Goal: Task Accomplishment & Management: Manage account settings

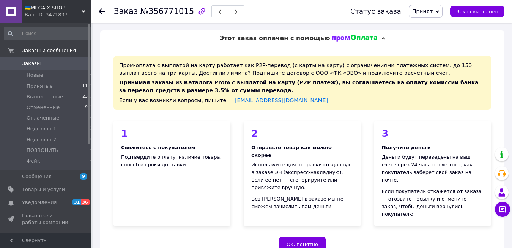
click at [84, 64] on span "0" at bounding box center [80, 63] width 21 height 7
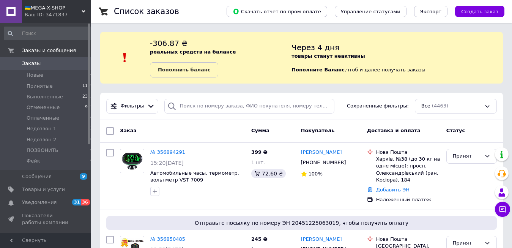
click at [195, 48] on div "-306.87 ₴ реальных средств на балансе Пополнить баланс" at bounding box center [221, 58] width 142 height 40
drag, startPoint x: 195, startPoint y: 67, endPoint x: 215, endPoint y: 104, distance: 42.5
click at [215, 104] on input "search" at bounding box center [249, 106] width 170 height 15
paste input "[PHONE_NUMBER]"
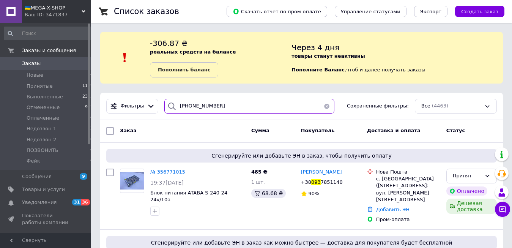
type input "[PHONE_NUMBER]"
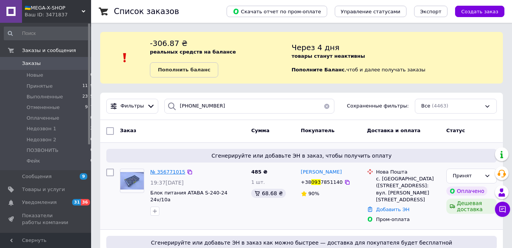
click at [163, 171] on span "№ 356771015" at bounding box center [167, 172] width 35 height 6
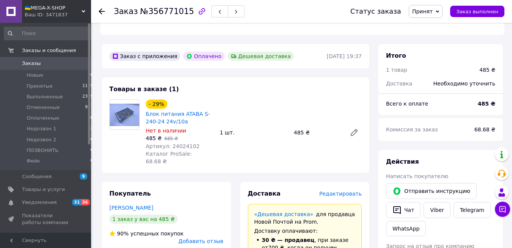
scroll to position [426, 0]
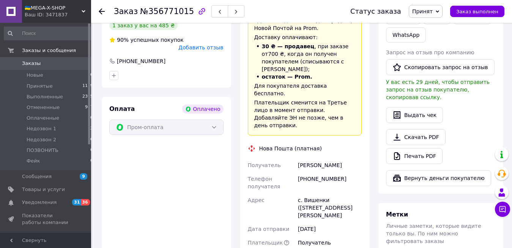
paste input "20451225236286"
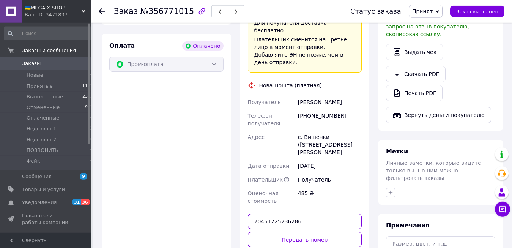
scroll to position [504, 0]
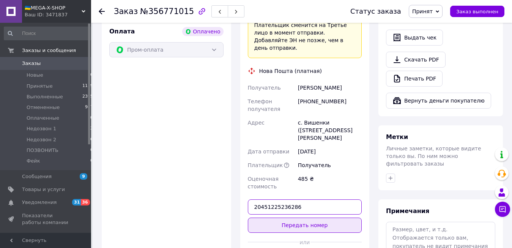
type input "20451225236286"
click at [310, 218] on button "Передать номер" at bounding box center [305, 225] width 114 height 15
